Goal: Task Accomplishment & Management: Use online tool/utility

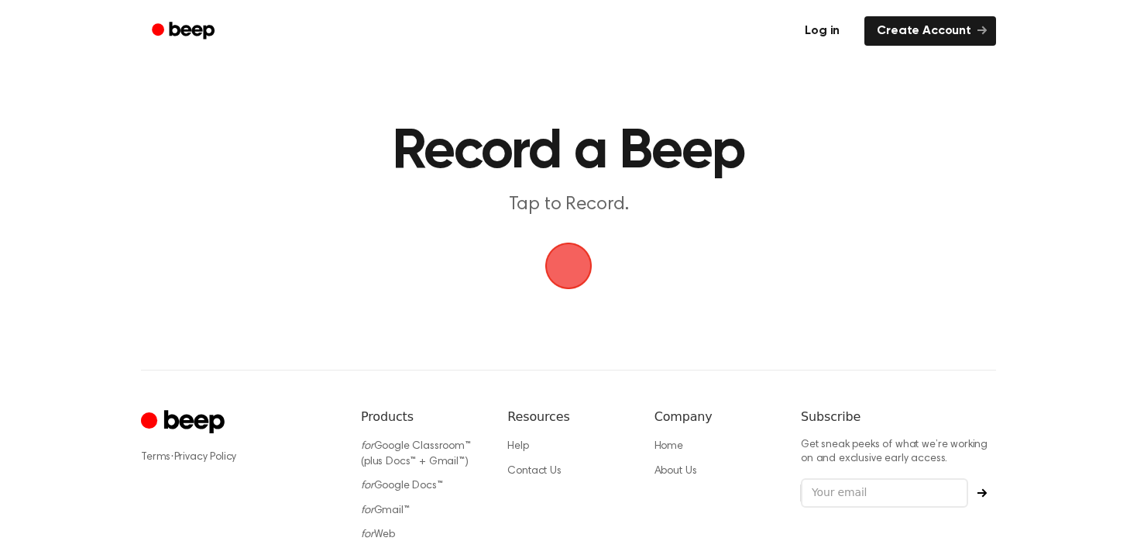
click at [834, 27] on link "Log in" at bounding box center [822, 31] width 66 height 36
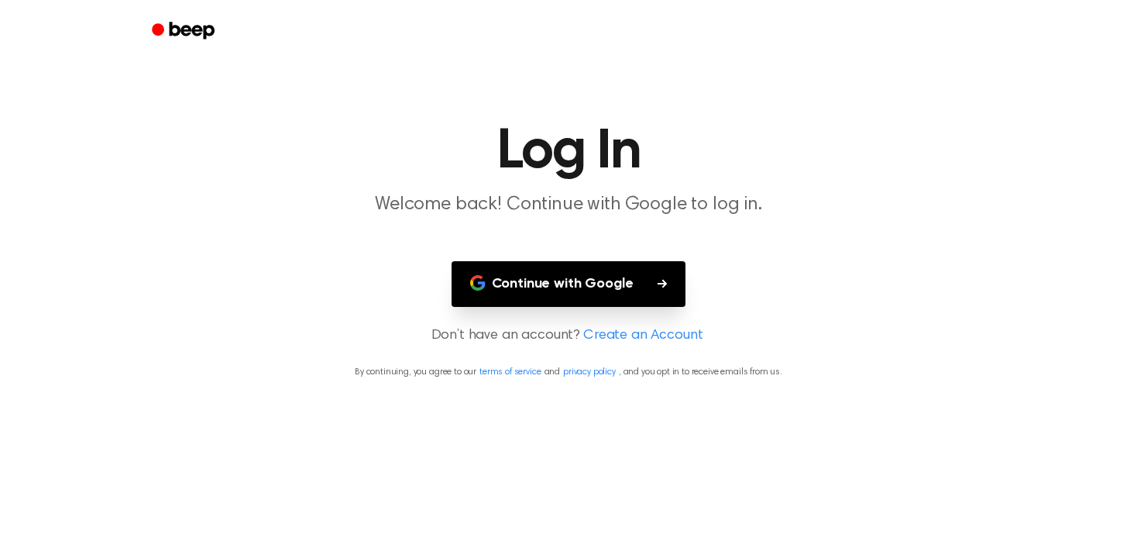
click at [614, 269] on button "Continue with Google" at bounding box center [569, 284] width 235 height 46
click at [602, 275] on button "Continue with Google" at bounding box center [569, 284] width 235 height 46
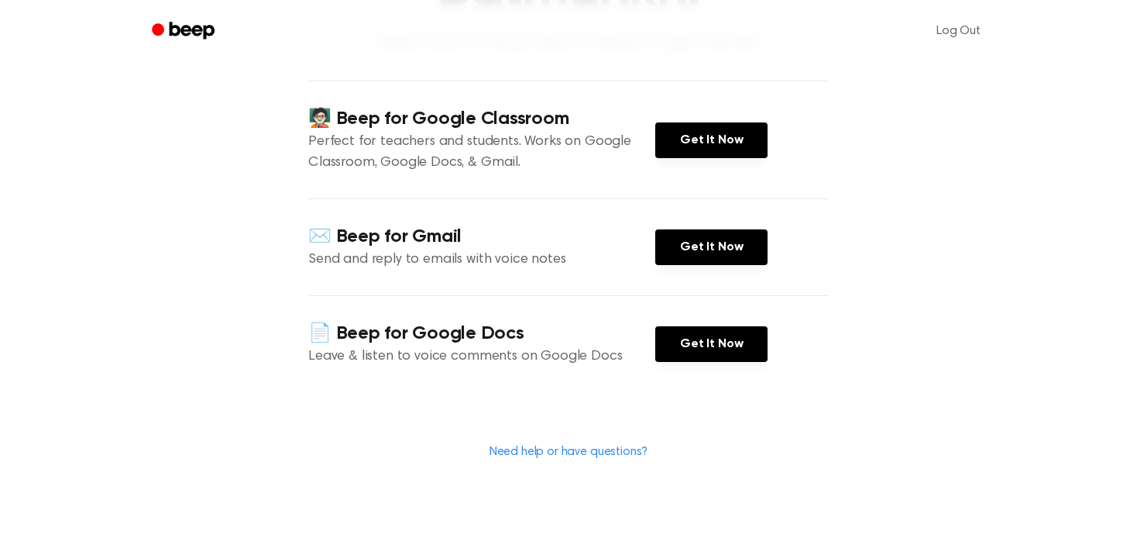
scroll to position [520, 0]
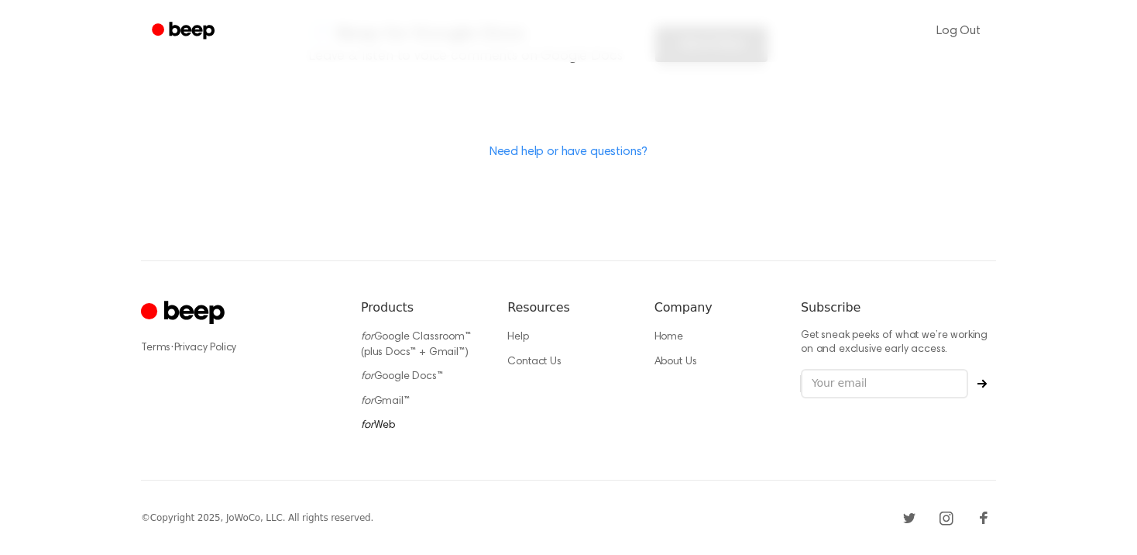
click at [385, 424] on link "for Web" at bounding box center [378, 425] width 34 height 11
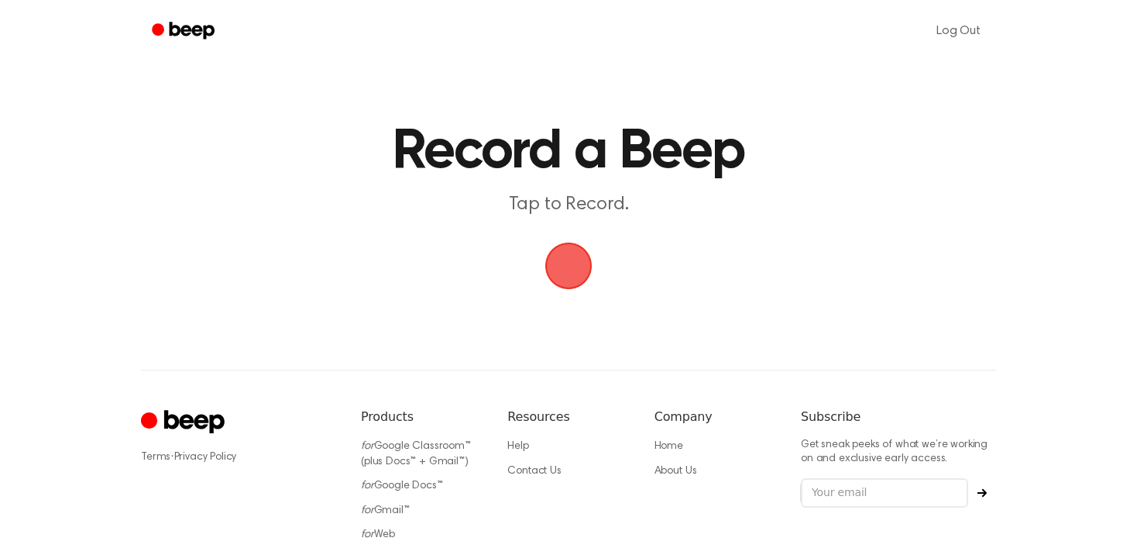
click at [589, 270] on span "button" at bounding box center [568, 265] width 87 height 87
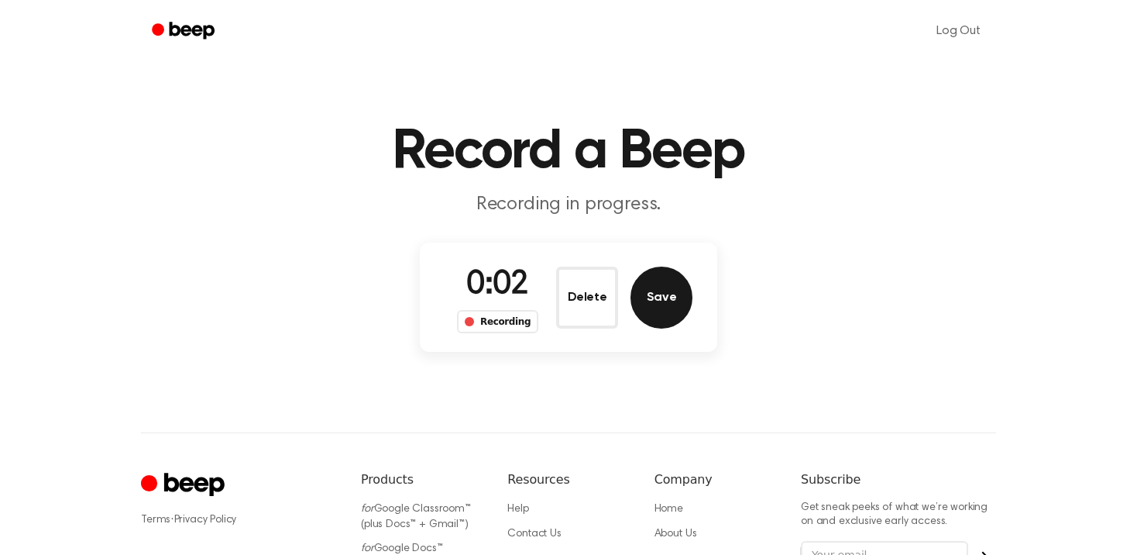
click at [668, 298] on button "Save" at bounding box center [661, 297] width 62 height 62
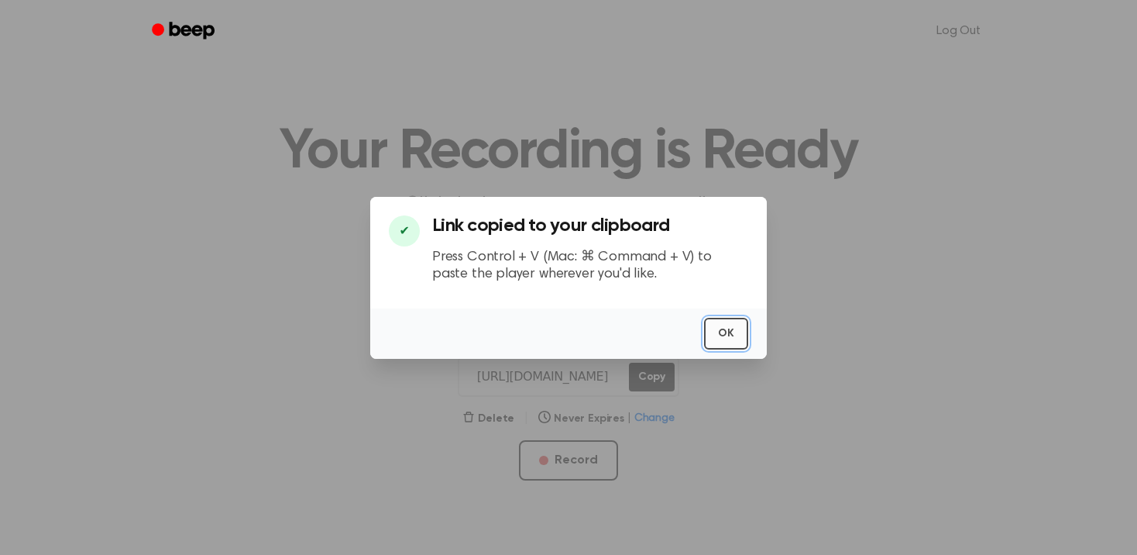
click at [717, 335] on button "OK" at bounding box center [726, 334] width 44 height 32
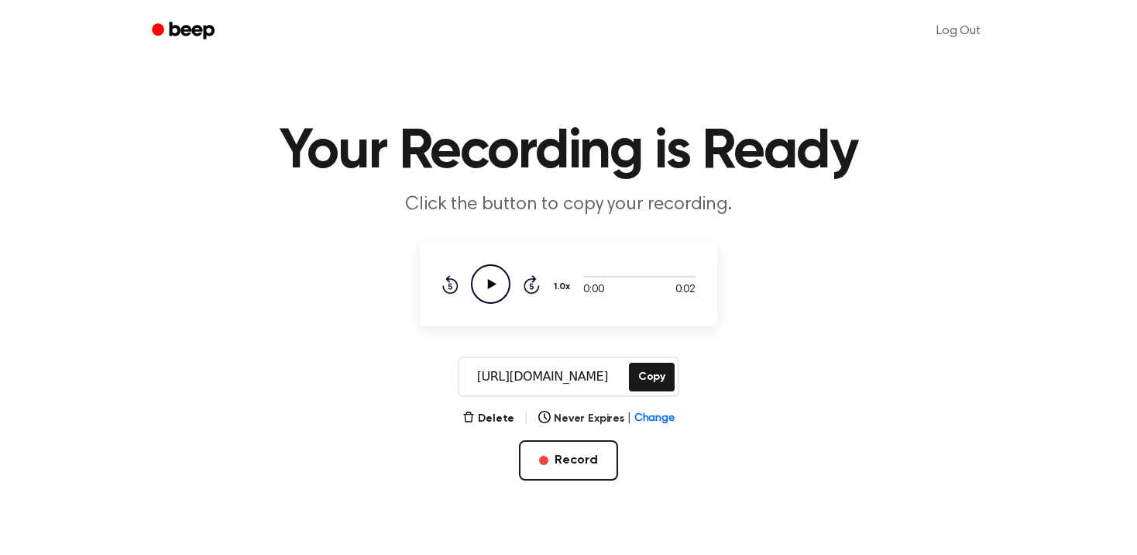
click at [488, 285] on icon at bounding box center [492, 284] width 9 height 10
click at [682, 342] on main "Your Recording is Ready Click the button to copy your recording. 0:02 0:02 Your…" at bounding box center [568, 246] width 1137 height 493
click at [504, 415] on button "Delete" at bounding box center [488, 419] width 52 height 16
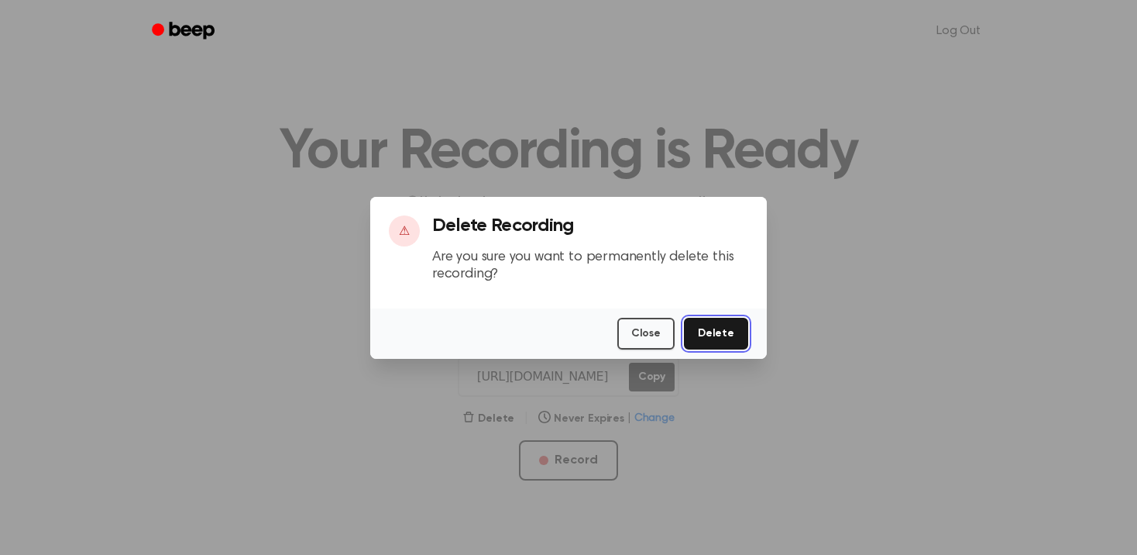
click at [722, 328] on button "Delete" at bounding box center [716, 334] width 64 height 32
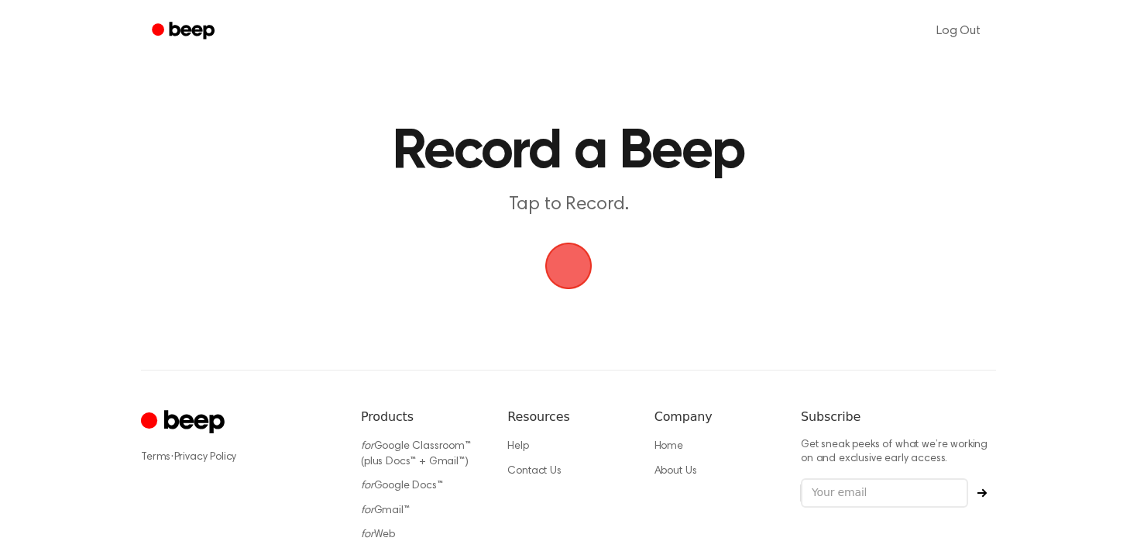
click at [578, 249] on span "button" at bounding box center [568, 265] width 43 height 43
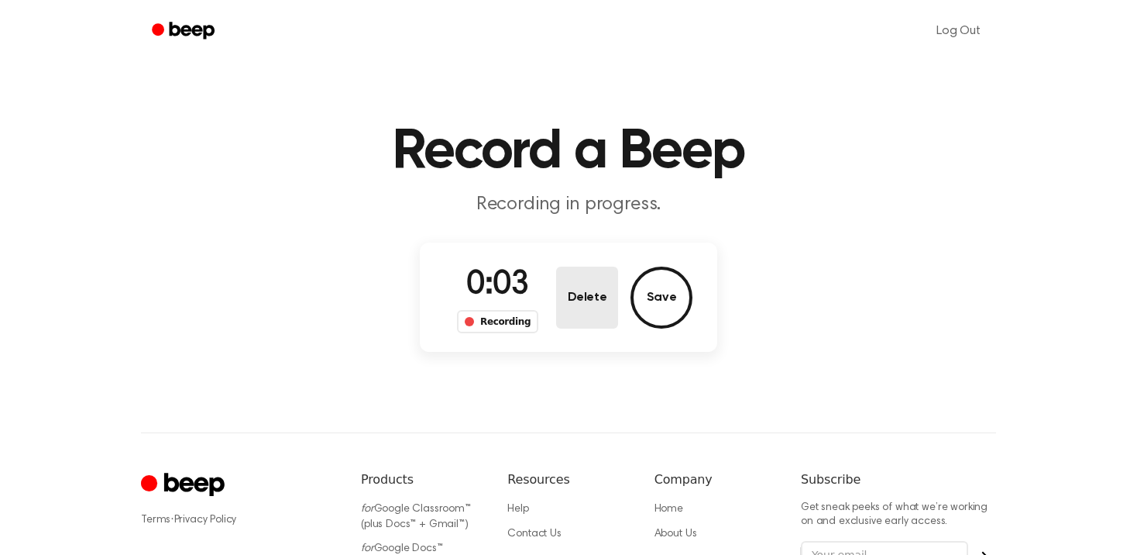
click at [585, 303] on button "Delete" at bounding box center [587, 297] width 62 height 62
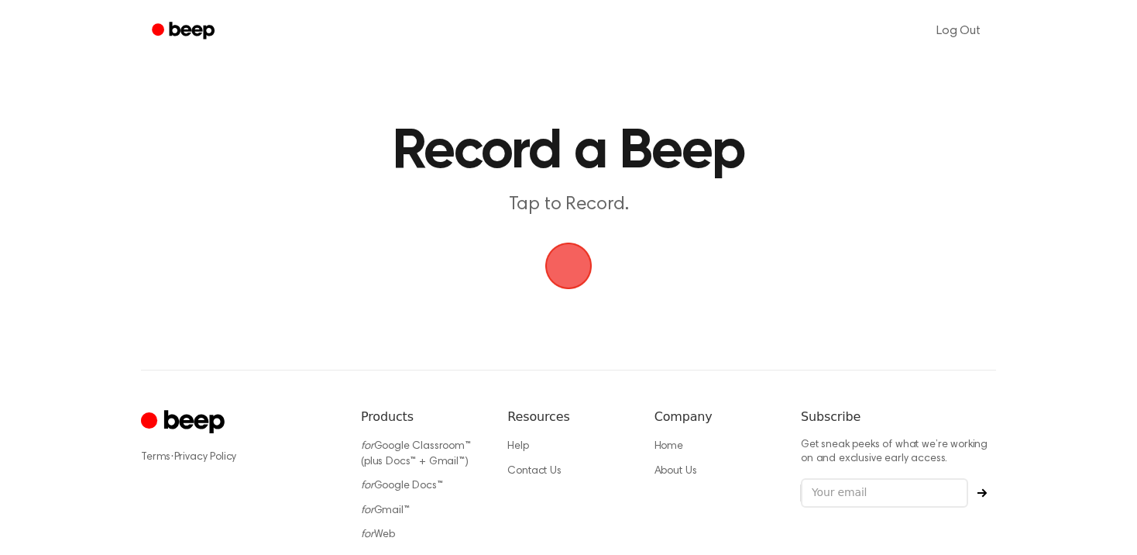
click at [572, 267] on span "button" at bounding box center [568, 265] width 43 height 43
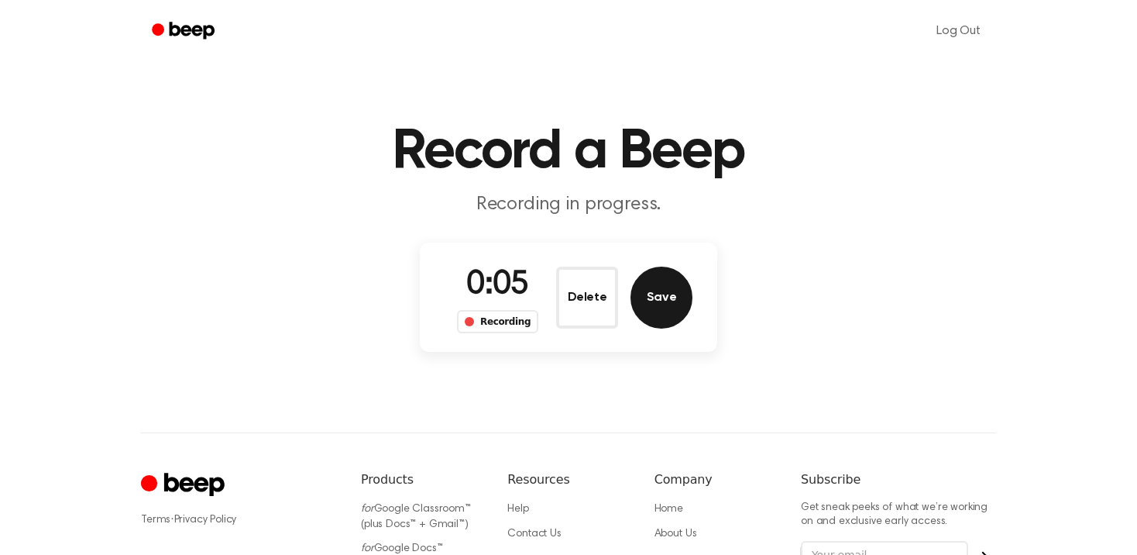
click at [642, 296] on button "Save" at bounding box center [661, 297] width 62 height 62
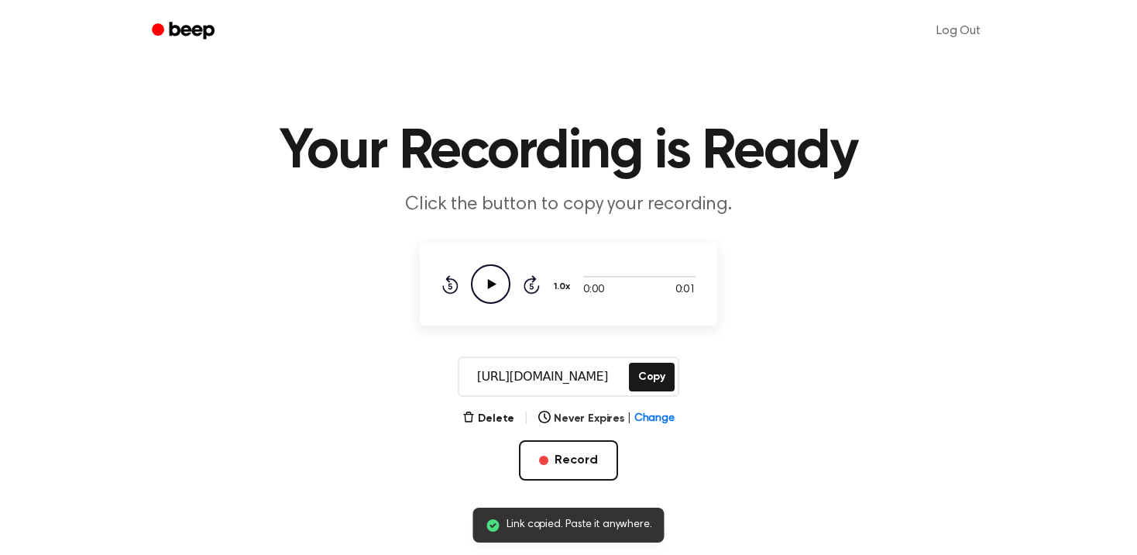
click at [493, 283] on icon at bounding box center [492, 284] width 9 height 10
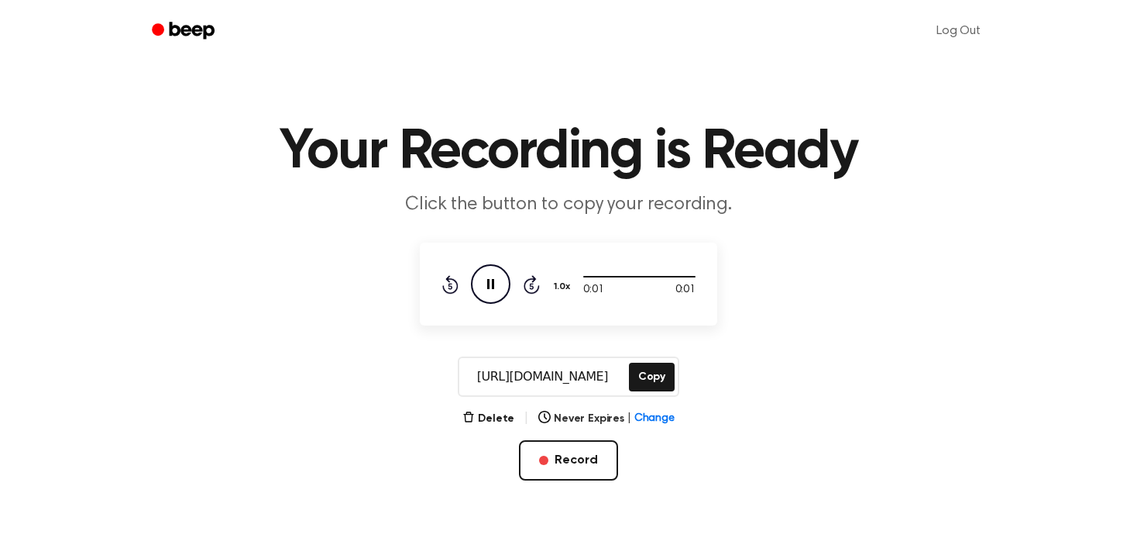
click at [493, 283] on icon at bounding box center [490, 284] width 7 height 10
click at [502, 413] on button "Delete" at bounding box center [488, 419] width 52 height 16
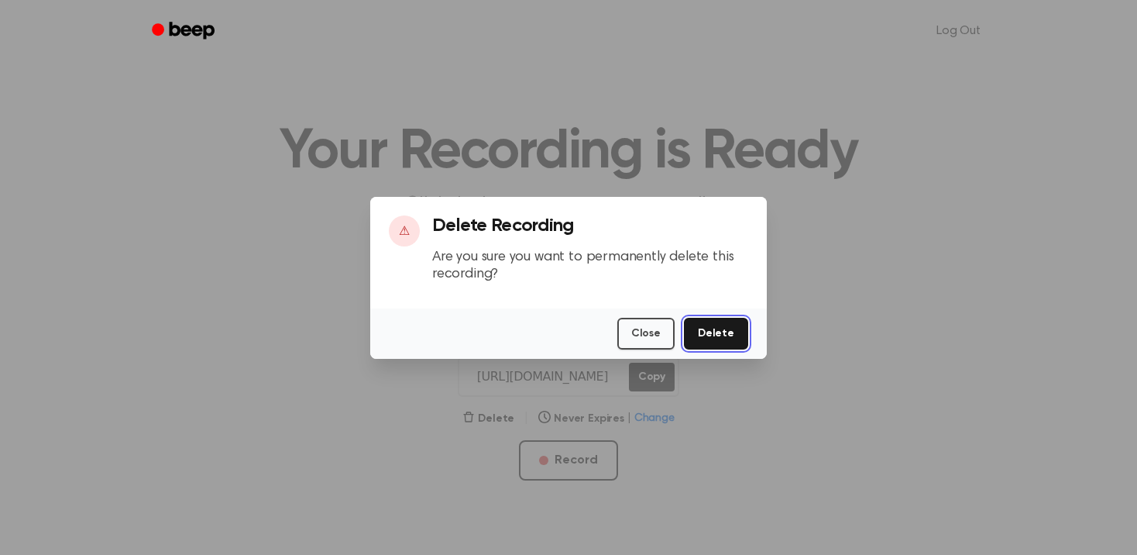
click at [709, 327] on button "Delete" at bounding box center [716, 334] width 64 height 32
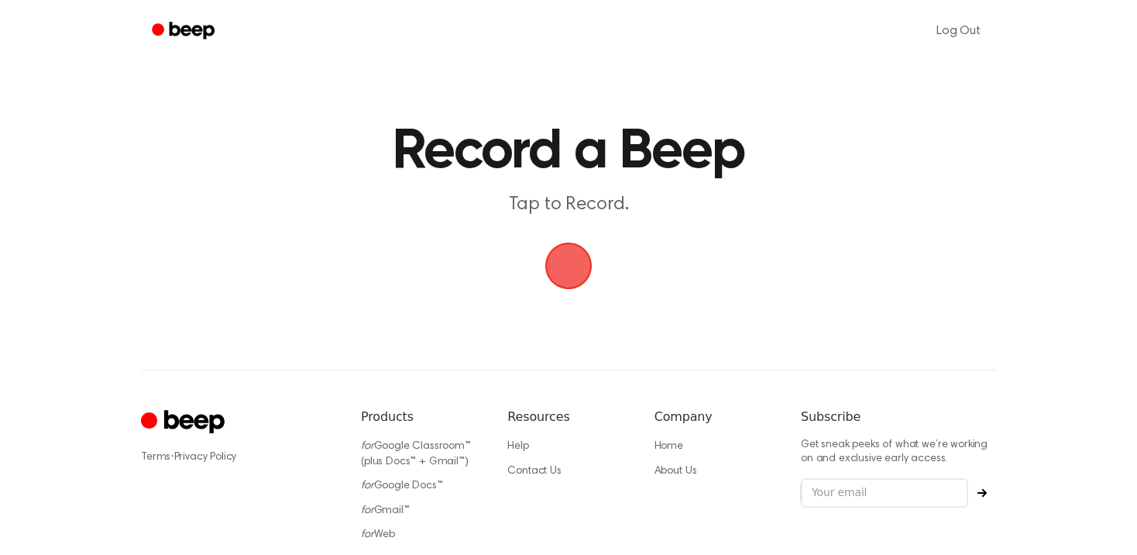
click at [564, 278] on span "button" at bounding box center [568, 265] width 47 height 47
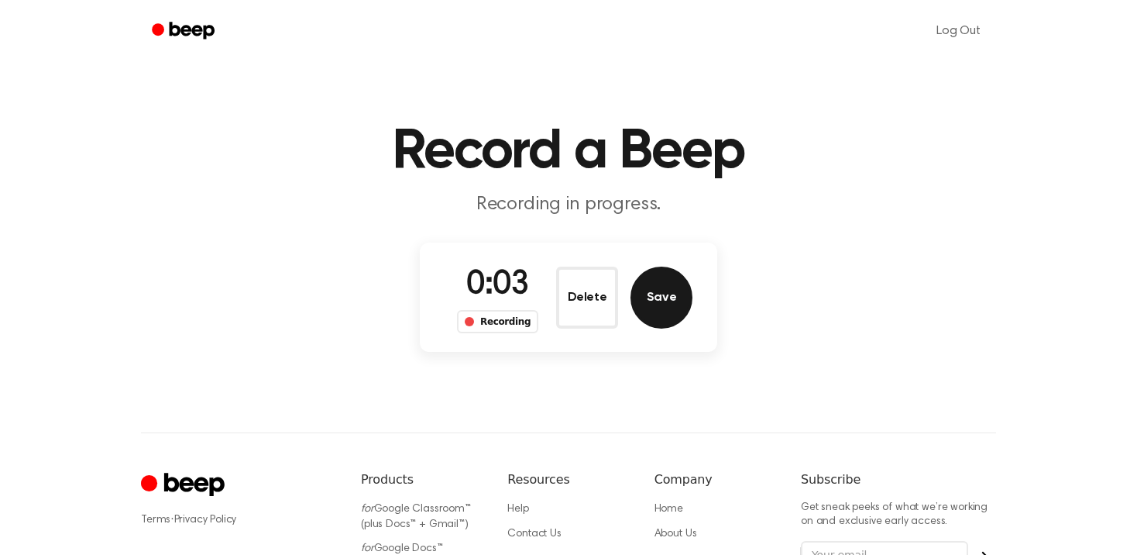
click at [652, 292] on button "Save" at bounding box center [661, 297] width 62 height 62
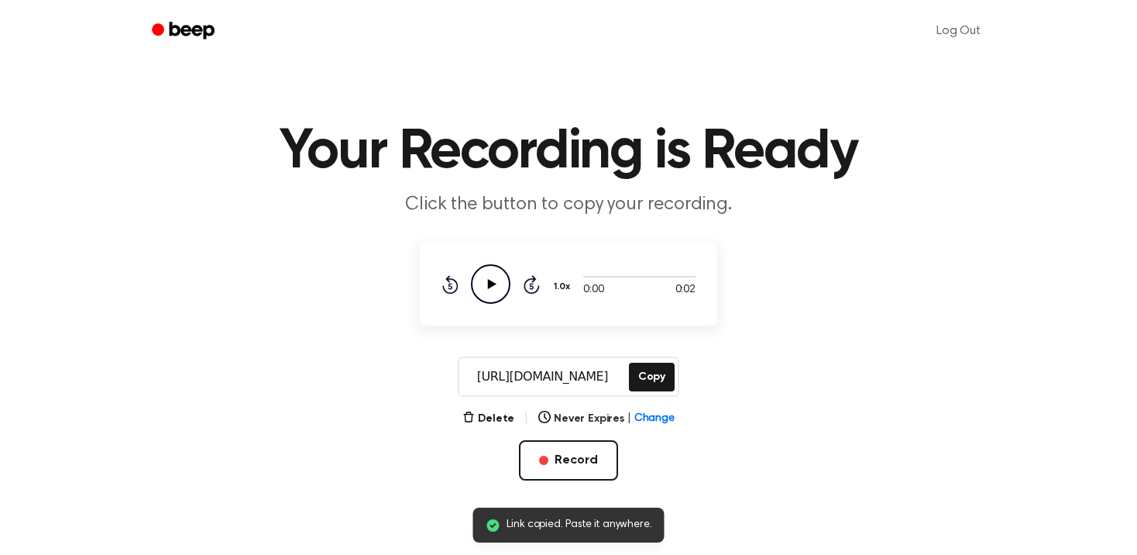
click at [493, 278] on icon "Play Audio" at bounding box center [491, 284] width 40 height 40
click at [503, 416] on button "Delete" at bounding box center [488, 419] width 52 height 16
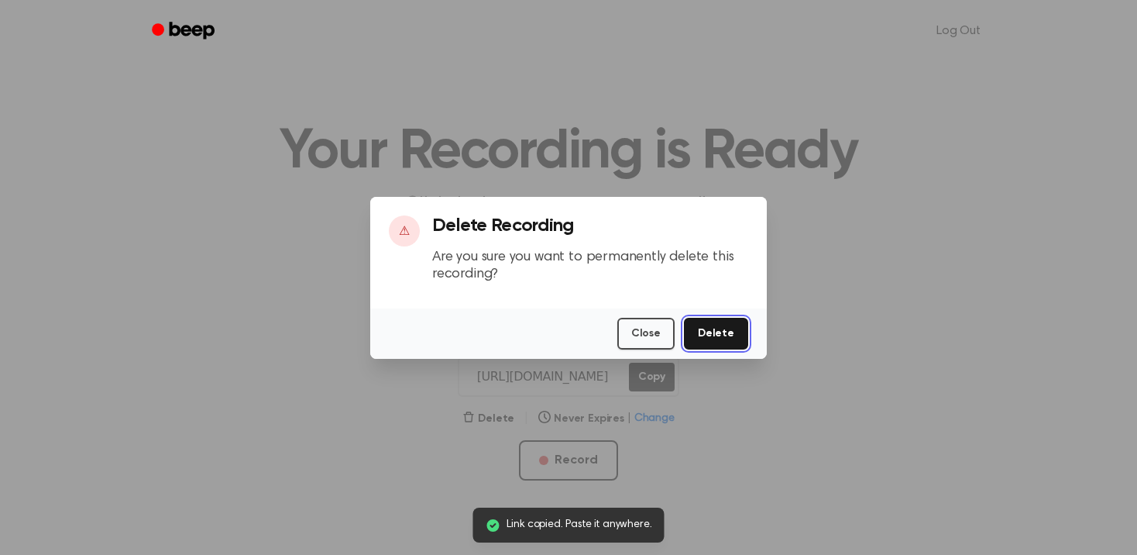
click at [730, 333] on button "Delete" at bounding box center [716, 334] width 64 height 32
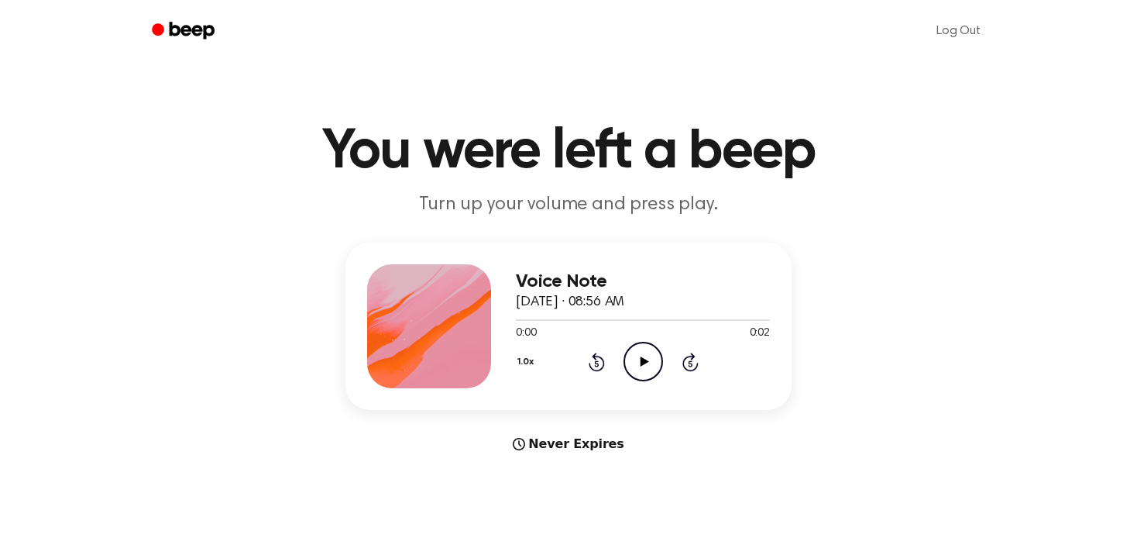
click at [642, 363] on icon at bounding box center [644, 361] width 9 height 10
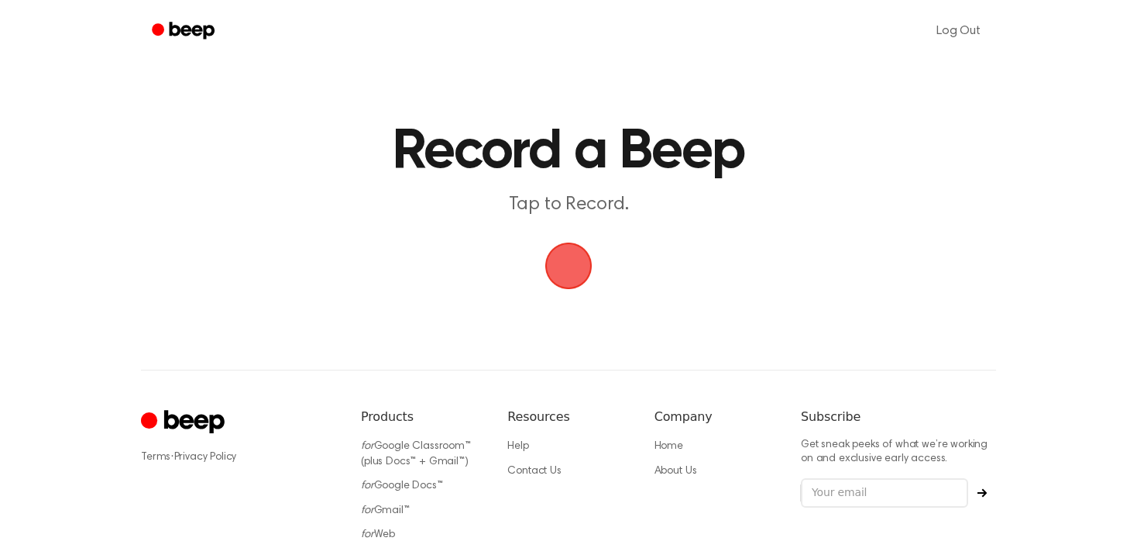
click at [579, 270] on span "button" at bounding box center [568, 265] width 53 height 53
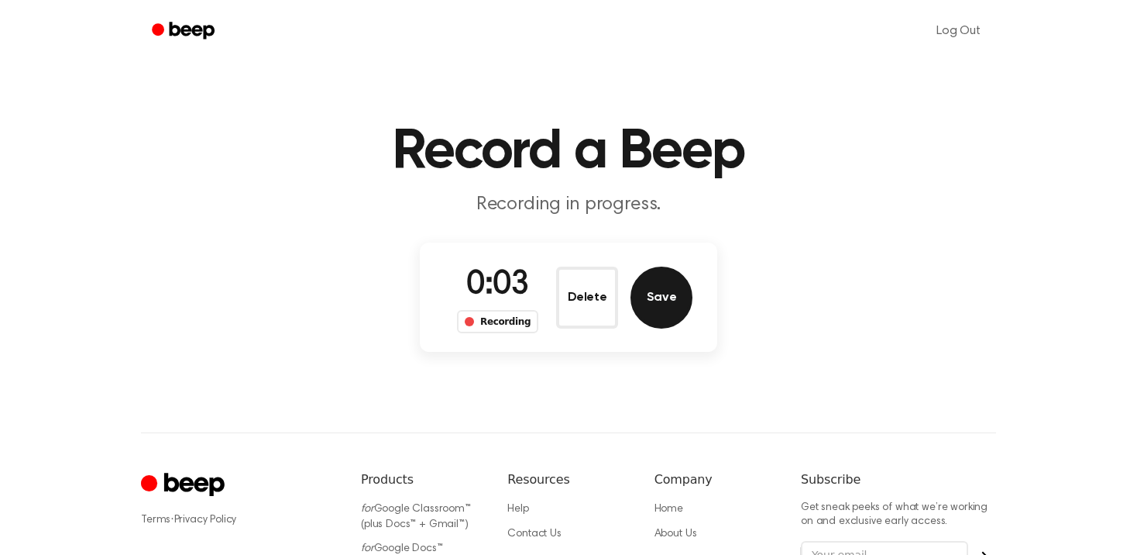
click at [657, 290] on button "Save" at bounding box center [661, 297] width 62 height 62
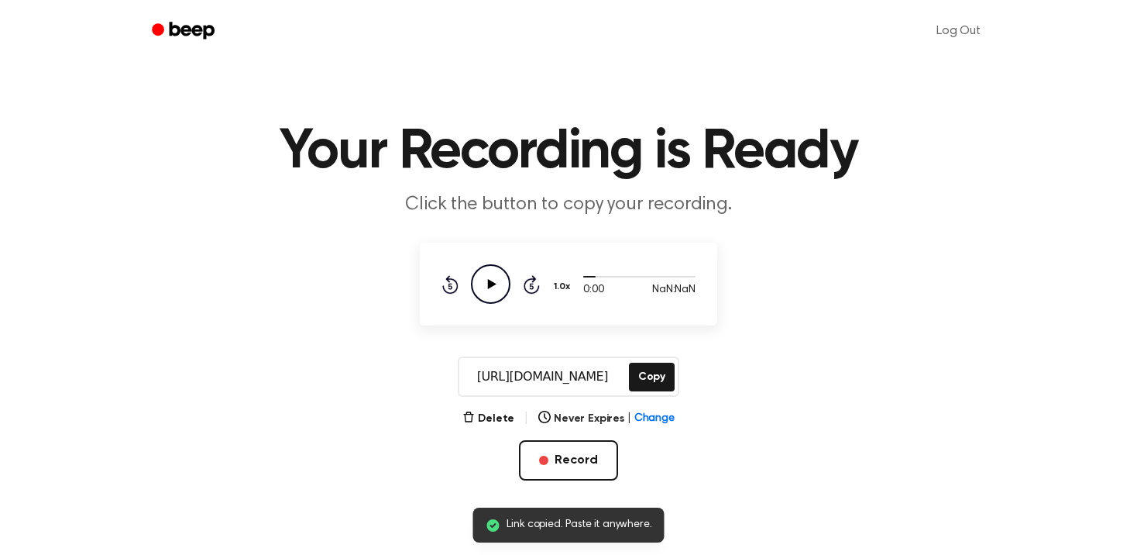
click at [500, 281] on icon "Play Audio" at bounding box center [491, 284] width 40 height 40
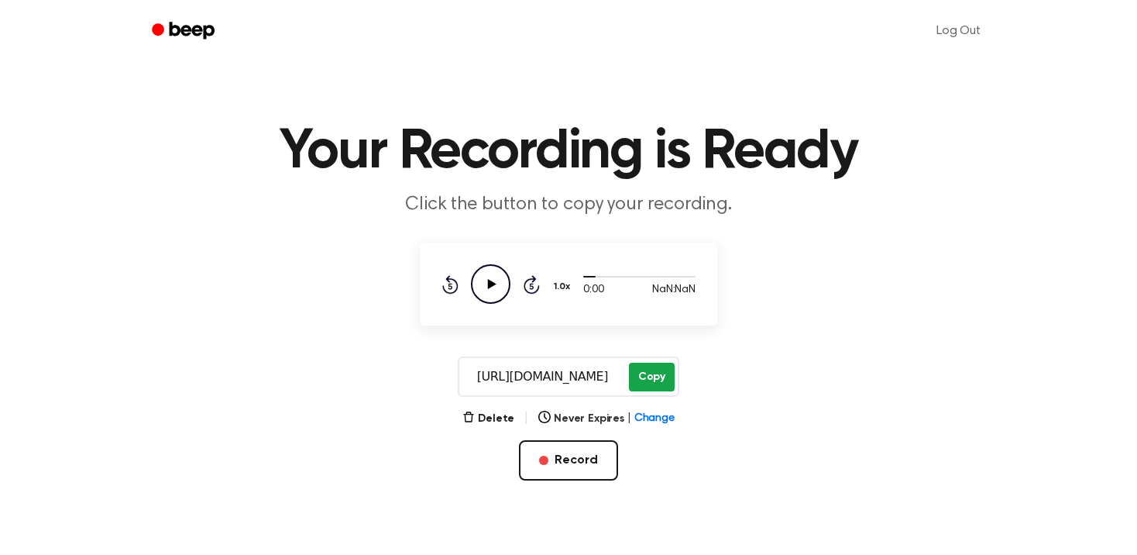
click at [644, 376] on button "Copy" at bounding box center [652, 376] width 46 height 29
click at [495, 421] on button "Delete" at bounding box center [488, 419] width 52 height 16
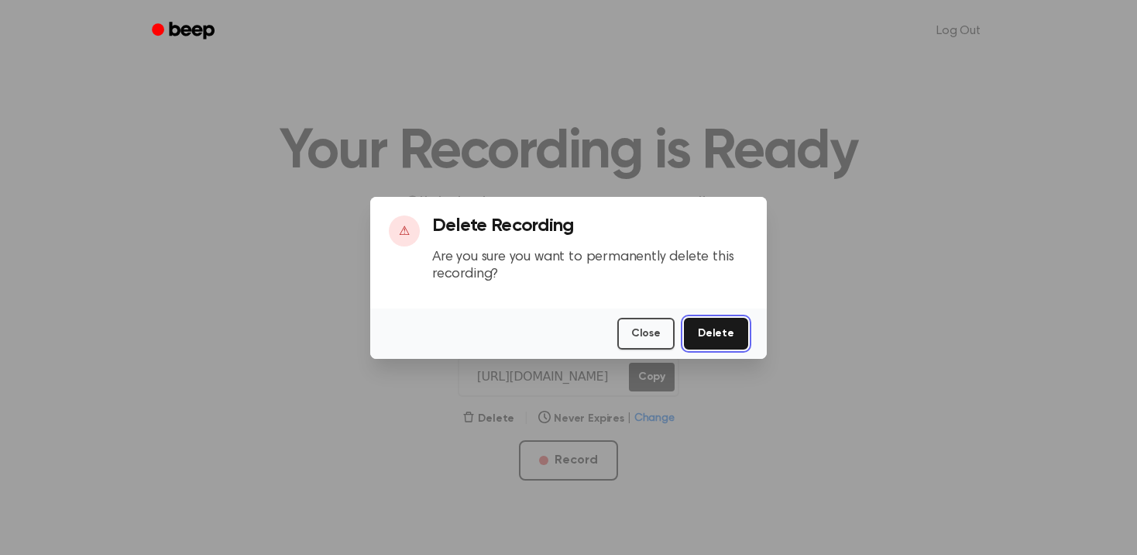
click at [723, 332] on button "Delete" at bounding box center [716, 334] width 64 height 32
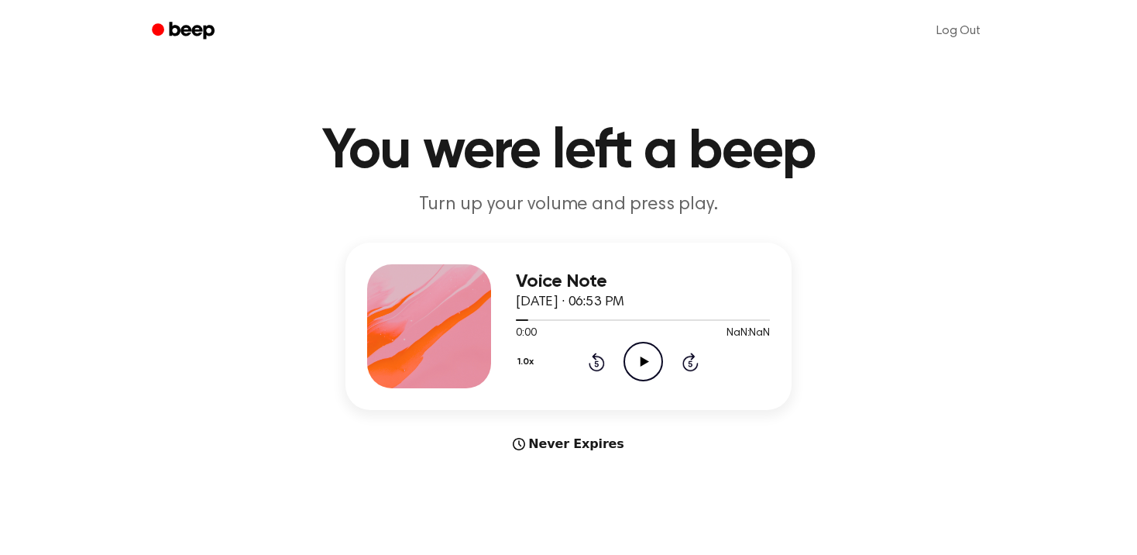
click at [644, 374] on icon "Play Audio" at bounding box center [644, 362] width 40 height 40
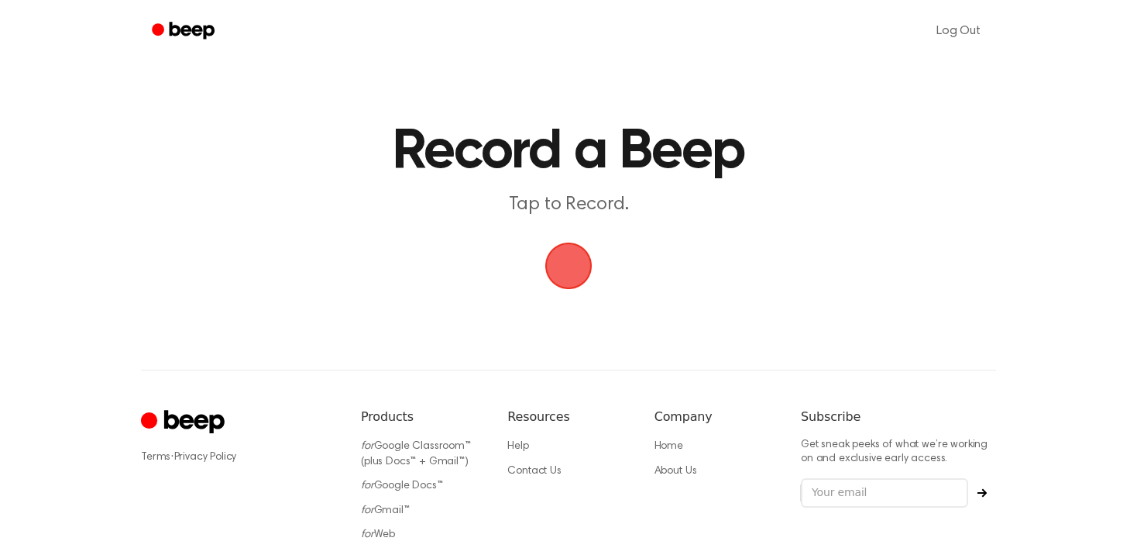
click at [574, 265] on span "button" at bounding box center [569, 266] width 50 height 50
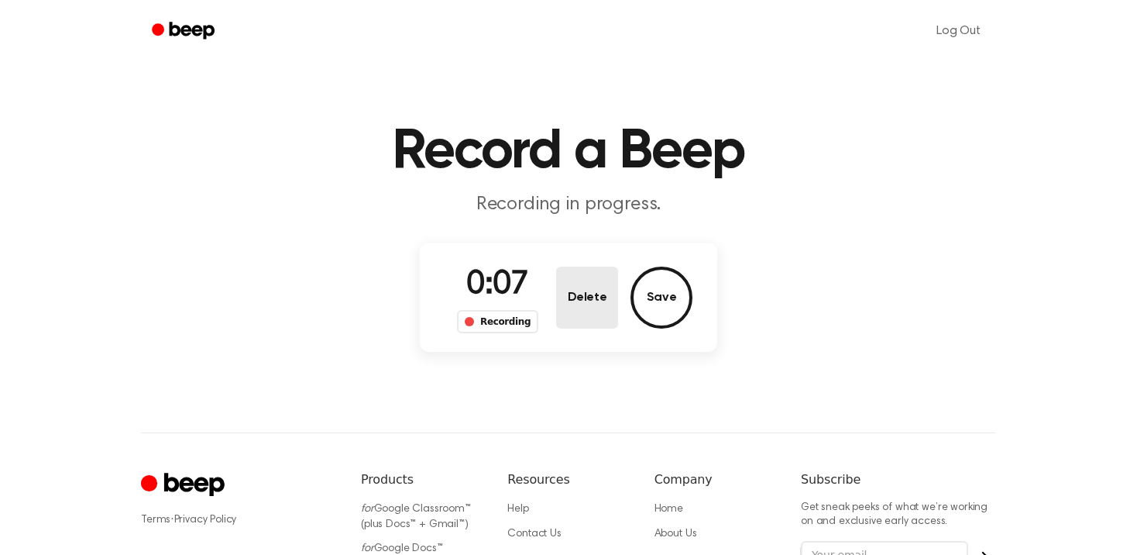
click at [607, 294] on button "Delete" at bounding box center [587, 297] width 62 height 62
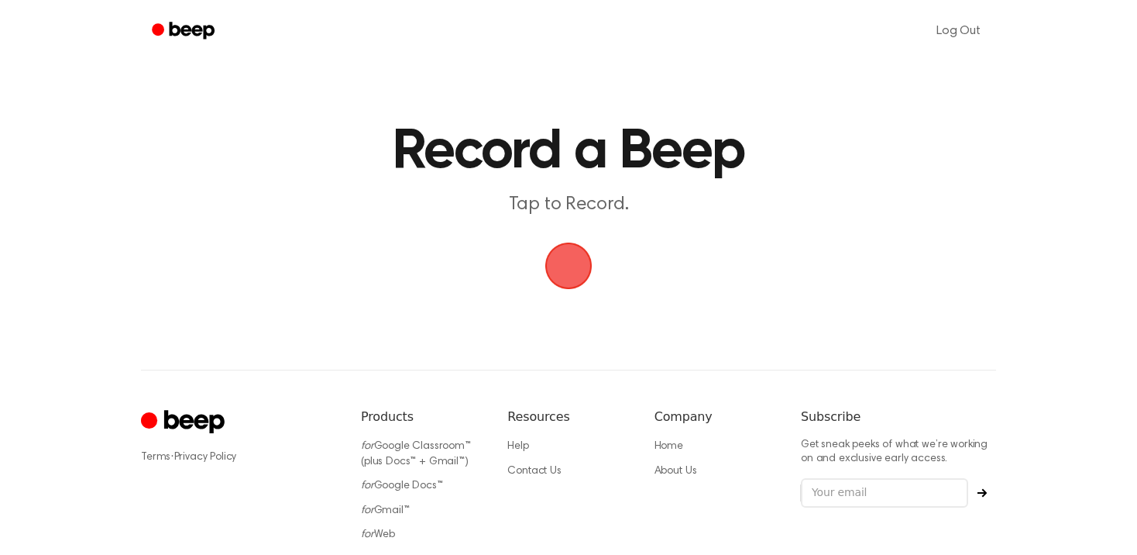
click at [580, 273] on span "button" at bounding box center [569, 266] width 50 height 50
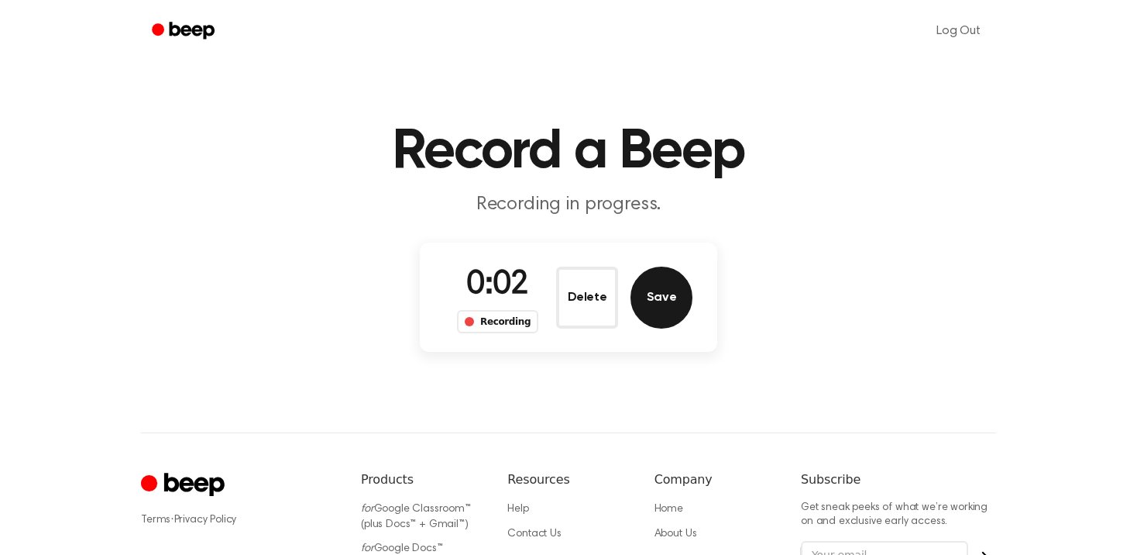
click at [651, 299] on button "Save" at bounding box center [661, 297] width 62 height 62
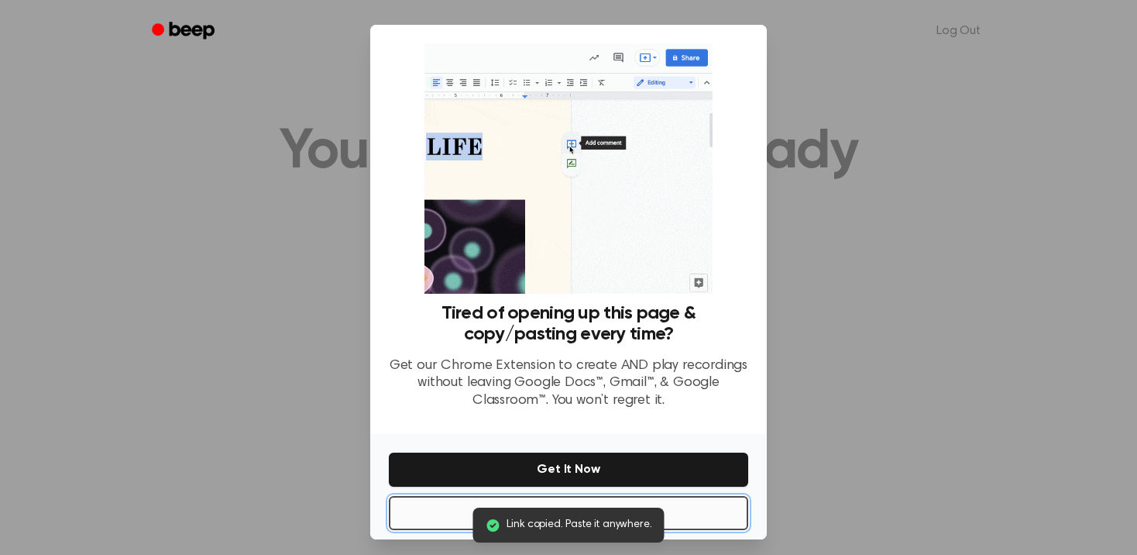
click at [678, 521] on button "No Thanks" at bounding box center [568, 513] width 359 height 34
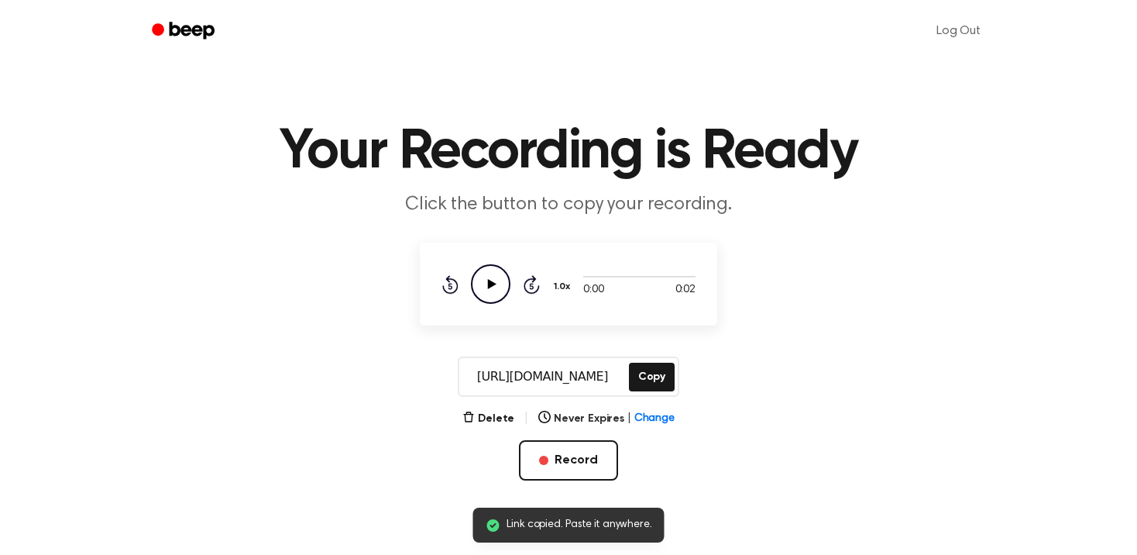
click at [490, 288] on icon "Play Audio" at bounding box center [491, 284] width 40 height 40
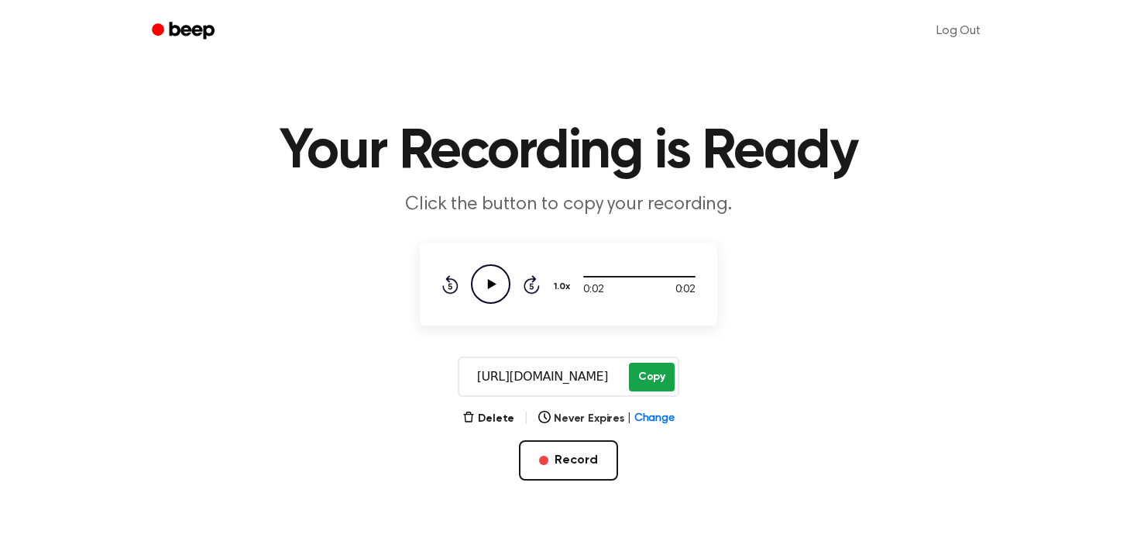
click at [650, 375] on button "Copy" at bounding box center [652, 376] width 46 height 29
click at [502, 413] on button "Delete" at bounding box center [488, 419] width 52 height 16
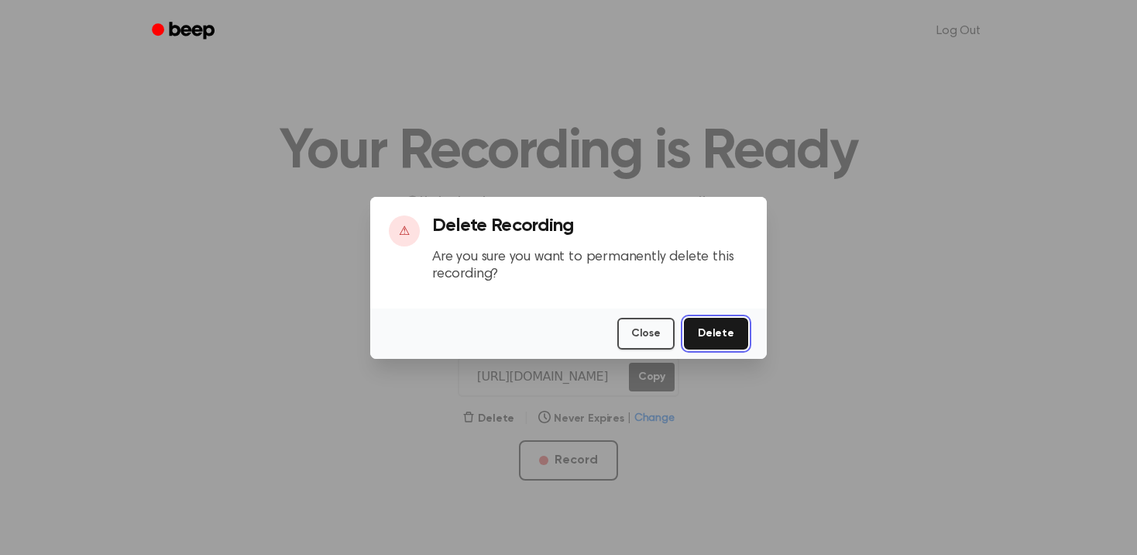
click at [713, 332] on button "Delete" at bounding box center [716, 334] width 64 height 32
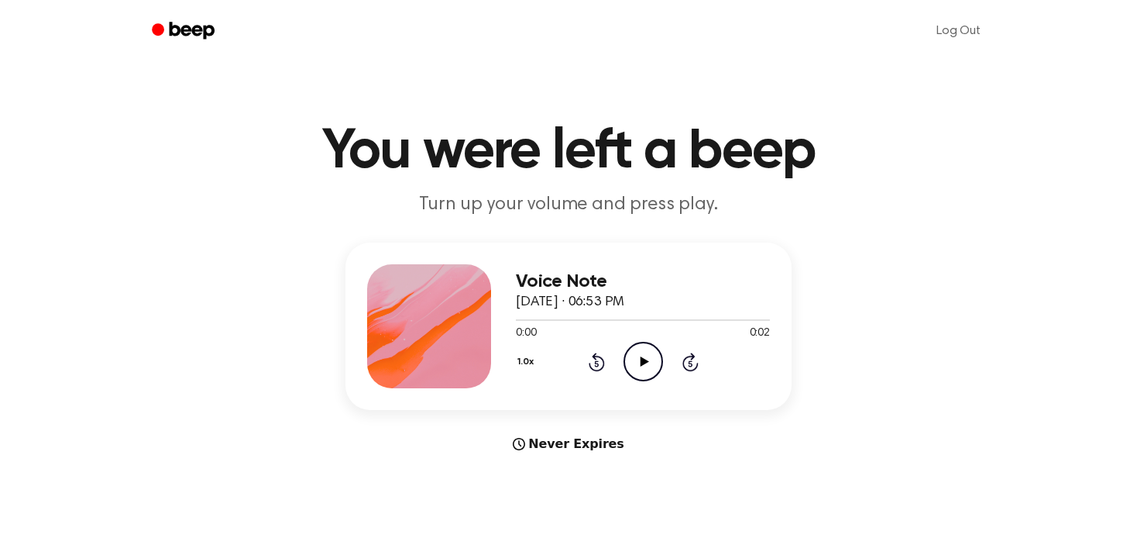
click at [641, 367] on icon "Play Audio" at bounding box center [644, 362] width 40 height 40
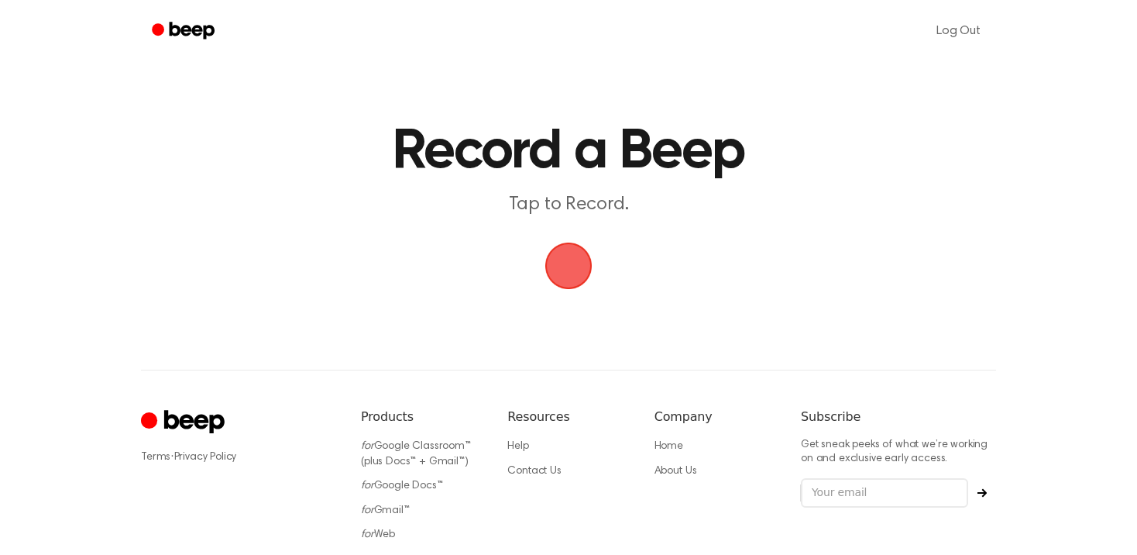
click at [579, 257] on span "button" at bounding box center [568, 266] width 68 height 68
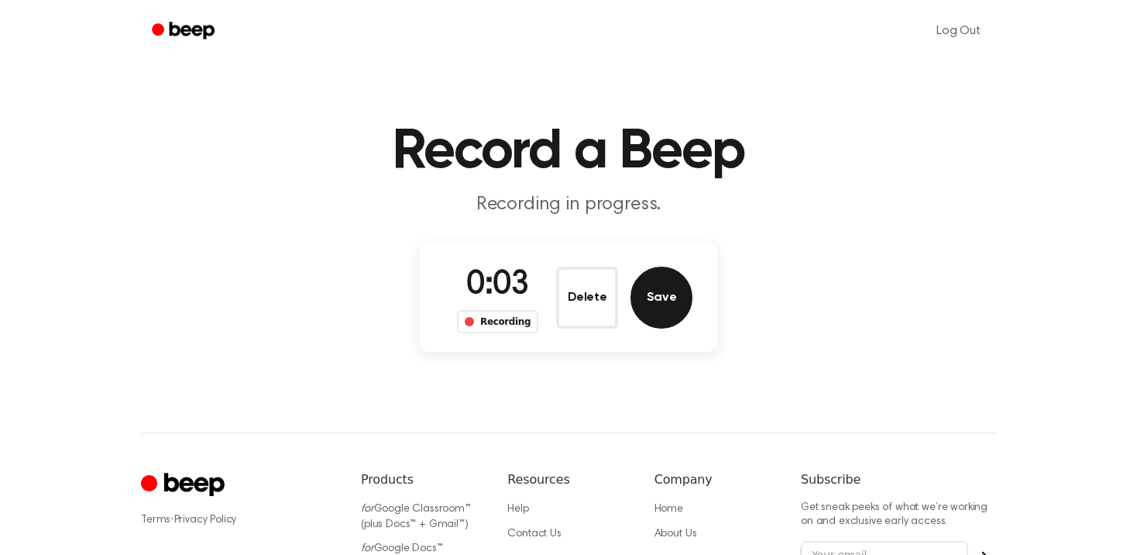
click at [676, 297] on button "Save" at bounding box center [661, 297] width 62 height 62
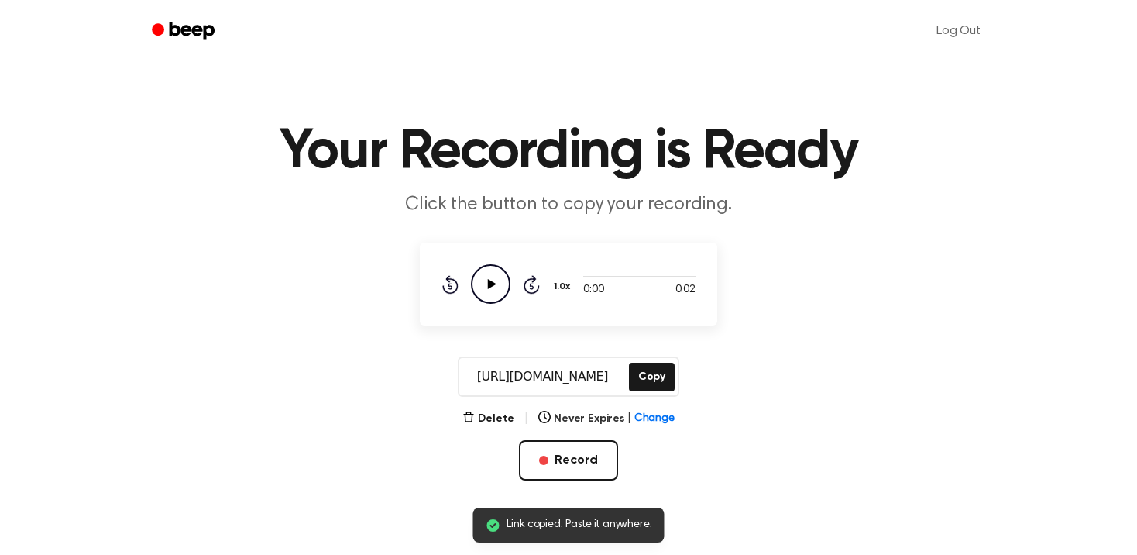
click at [482, 281] on icon "Play Audio" at bounding box center [491, 284] width 40 height 40
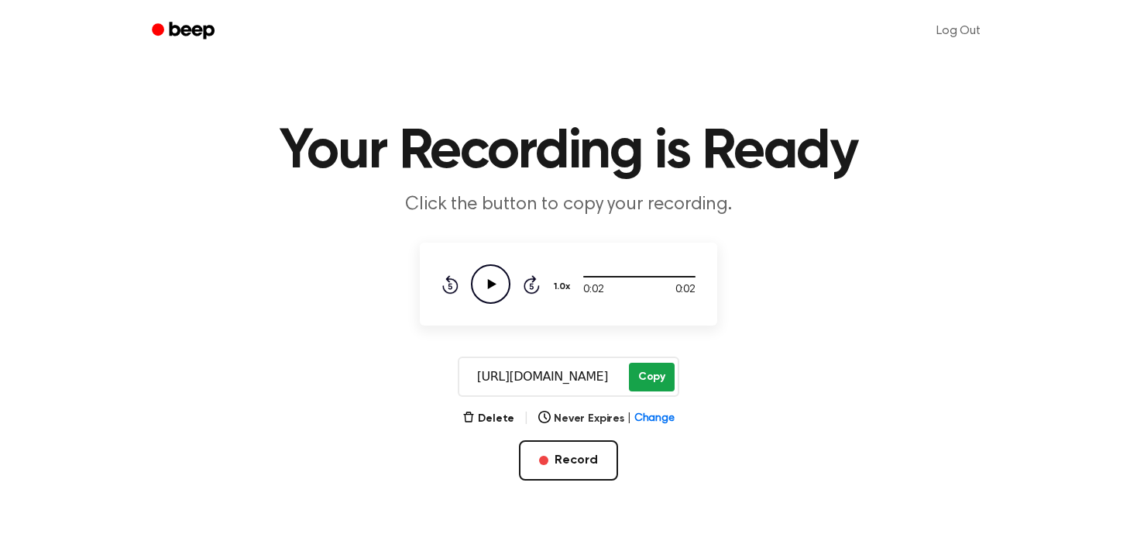
click at [646, 380] on button "Copy" at bounding box center [652, 376] width 46 height 29
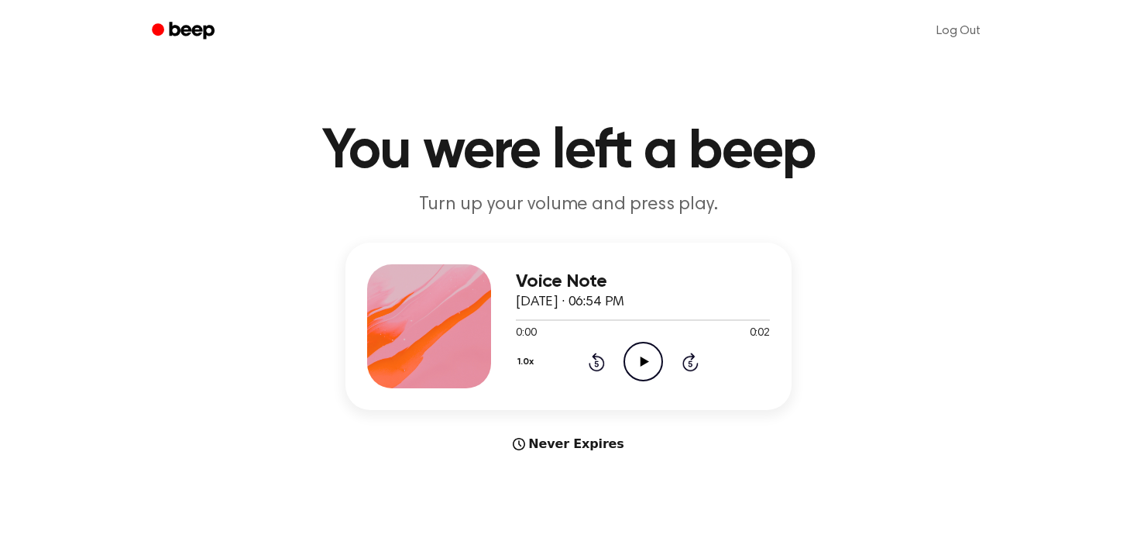
click at [641, 362] on icon at bounding box center [644, 361] width 9 height 10
click at [648, 354] on icon "Play Audio" at bounding box center [644, 362] width 40 height 40
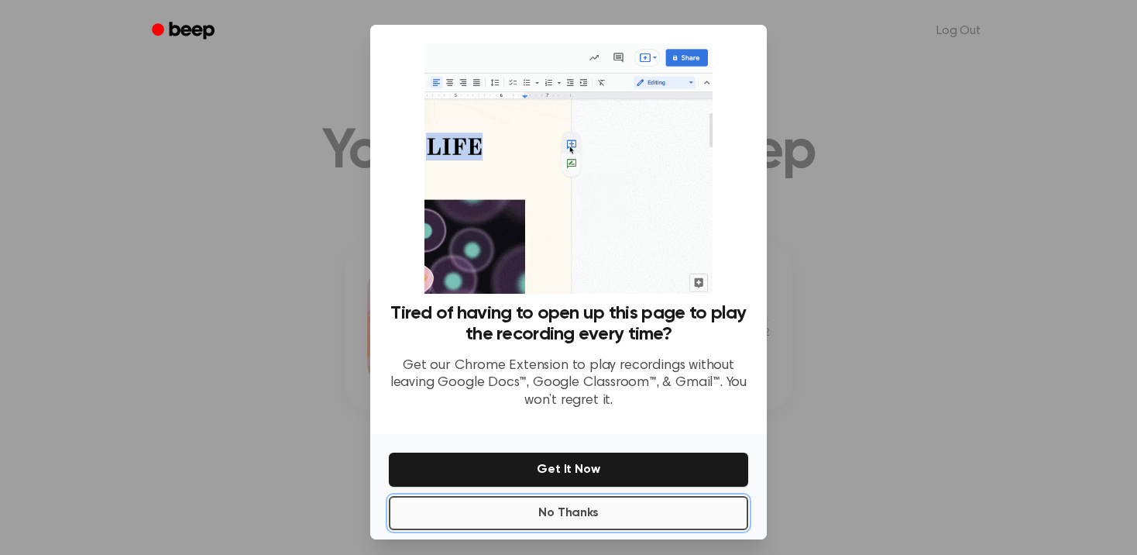
click at [643, 514] on button "No Thanks" at bounding box center [568, 513] width 359 height 34
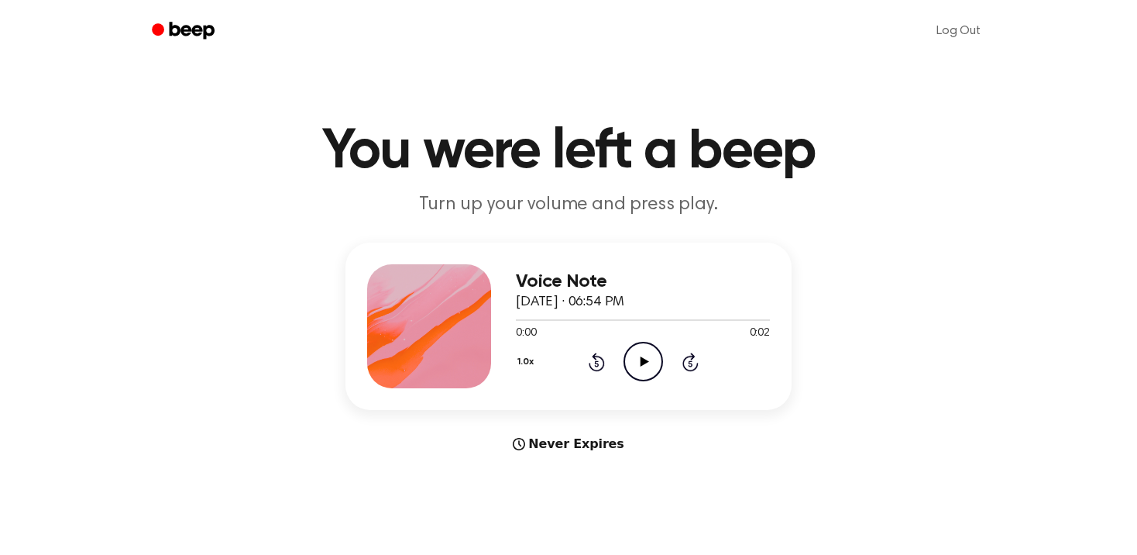
click at [645, 366] on icon "Play Audio" at bounding box center [644, 362] width 40 height 40
